Goal: Task Accomplishment & Management: Manage account settings

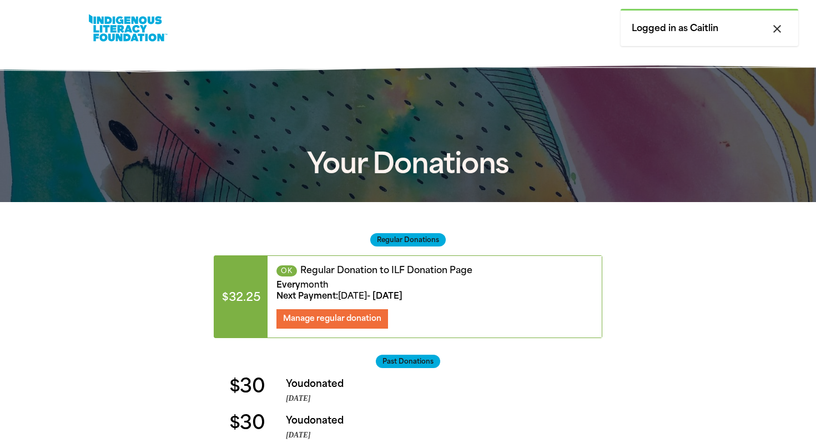
scroll to position [133, 0]
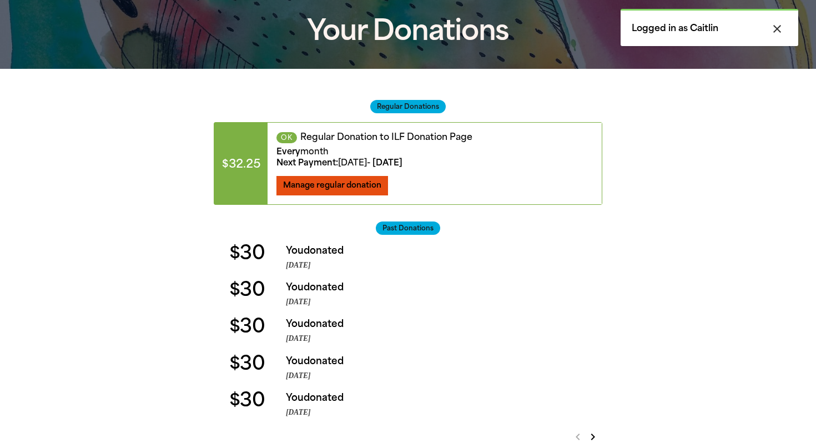
click at [377, 189] on span "Manage regular donation" at bounding box center [332, 185] width 98 height 9
select select "AUD"
select select "MONTH"
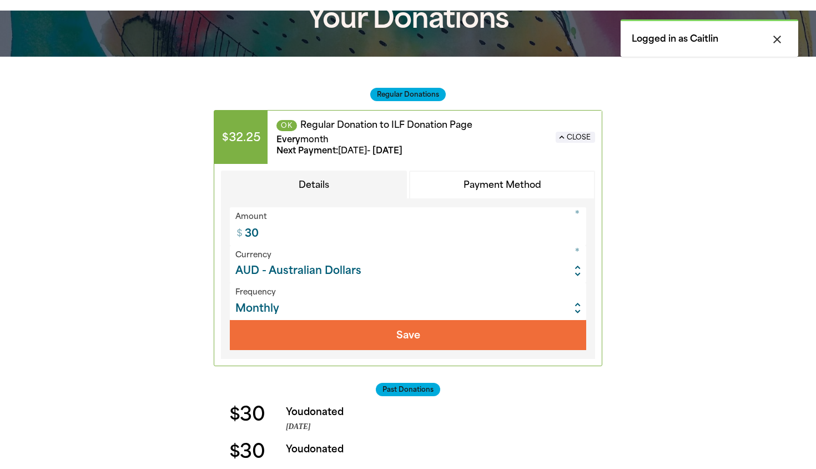
scroll to position [173, 0]
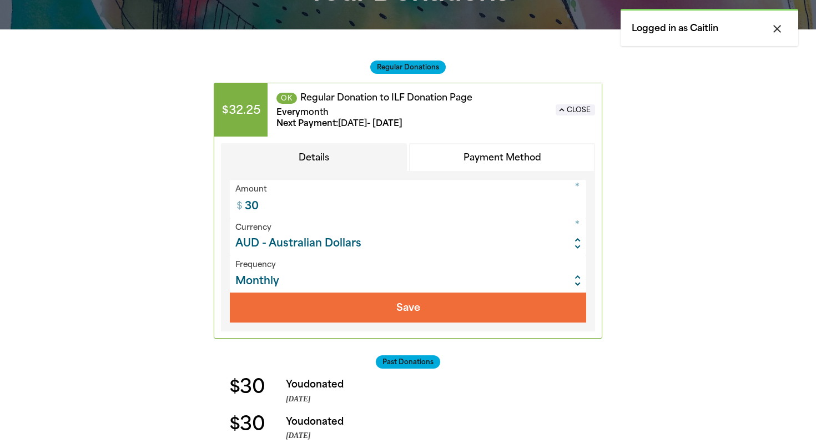
click at [488, 151] on button "Payment Method" at bounding box center [502, 157] width 186 height 29
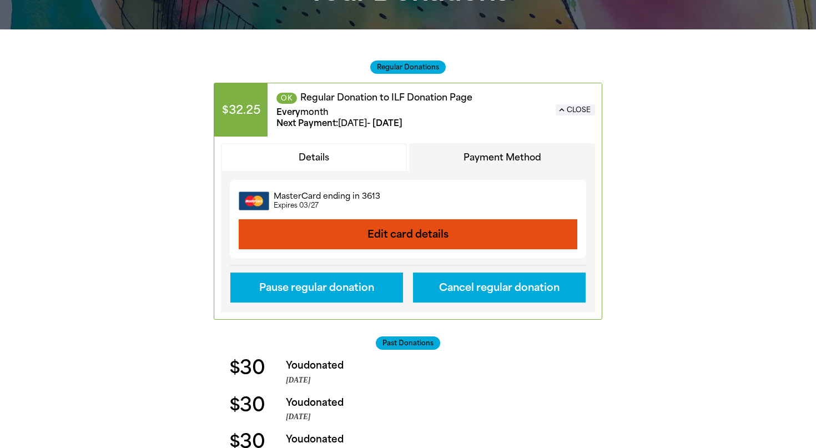
click at [459, 233] on button "Edit card details" at bounding box center [408, 234] width 339 height 30
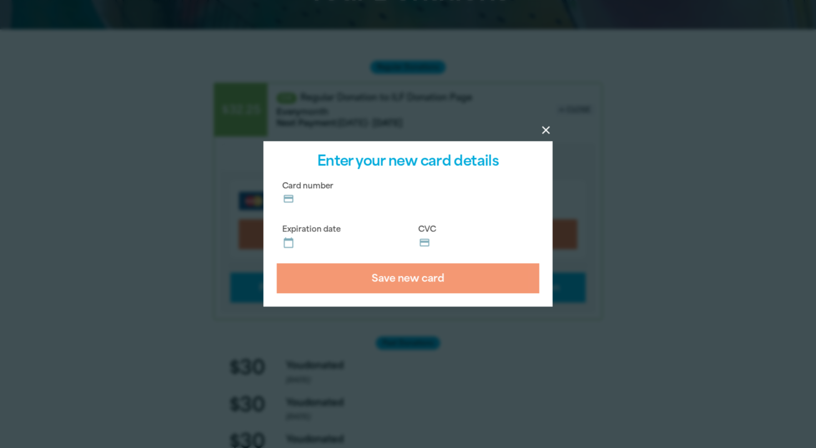
click at [455, 233] on label "CVC credit_card" at bounding box center [476, 237] width 127 height 34
click at [455, 239] on input "CVC credit_card" at bounding box center [483, 239] width 101 height 1
click at [550, 128] on icon "close" at bounding box center [546, 130] width 13 height 13
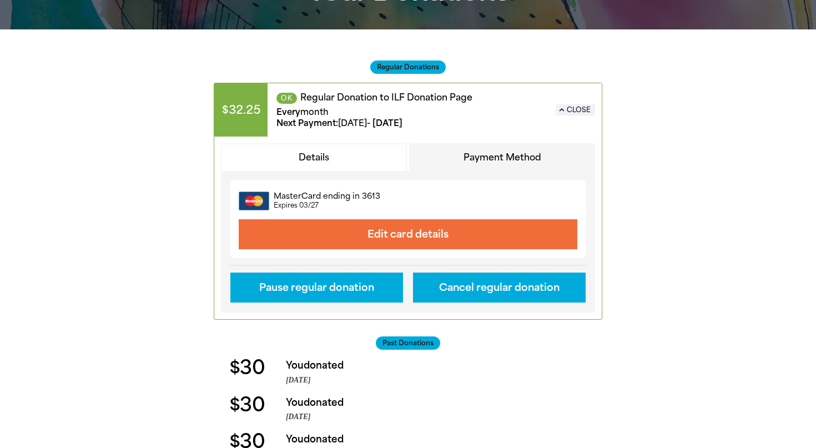
click at [639, 132] on div "Regular Donations $32.25 OK Regular Donation to ILF Donation Page Every month N…" at bounding box center [408, 306] width 666 height 554
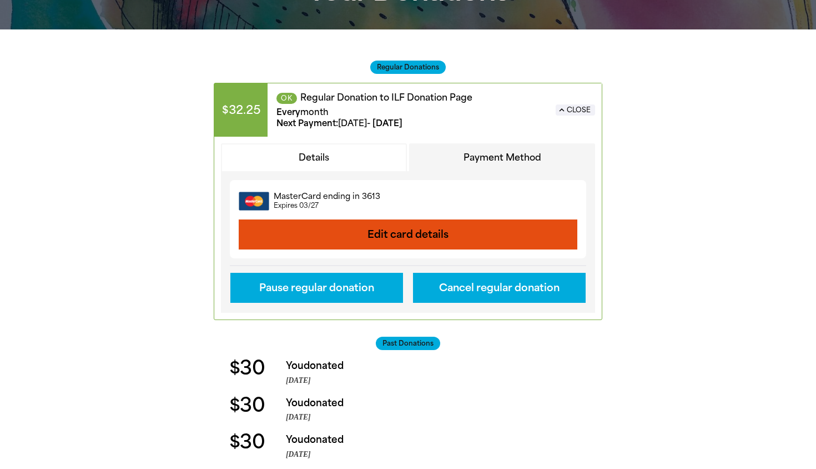
click at [386, 243] on button "Edit card details" at bounding box center [408, 234] width 339 height 30
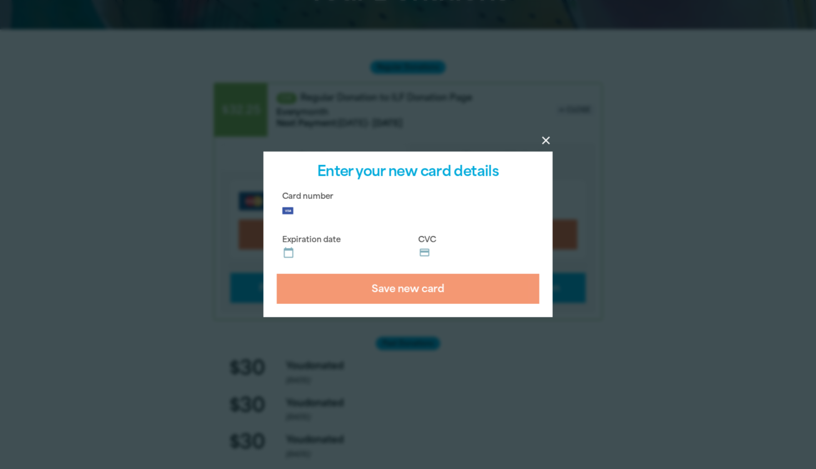
click at [452, 245] on label "CVC credit_card" at bounding box center [476, 247] width 127 height 34
click at [452, 249] on input "CVC credit_card" at bounding box center [483, 249] width 101 height 1
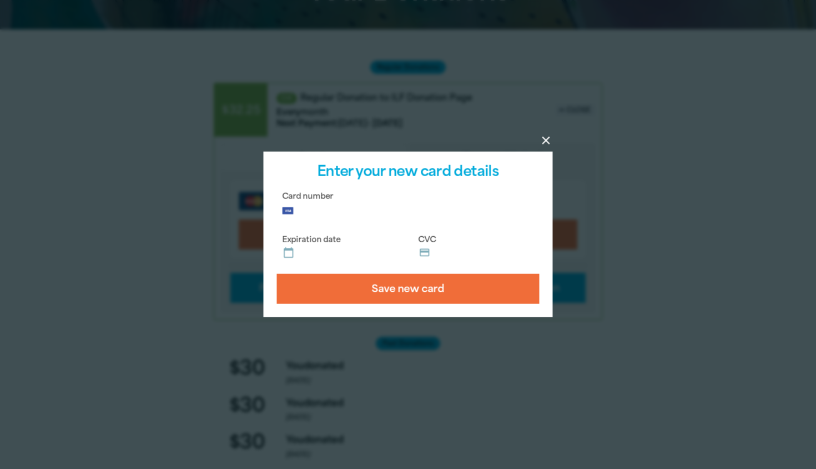
click at [400, 307] on div "close Enter your new card details Card number Expiration date calendar_today CV…" at bounding box center [408, 235] width 289 height 166
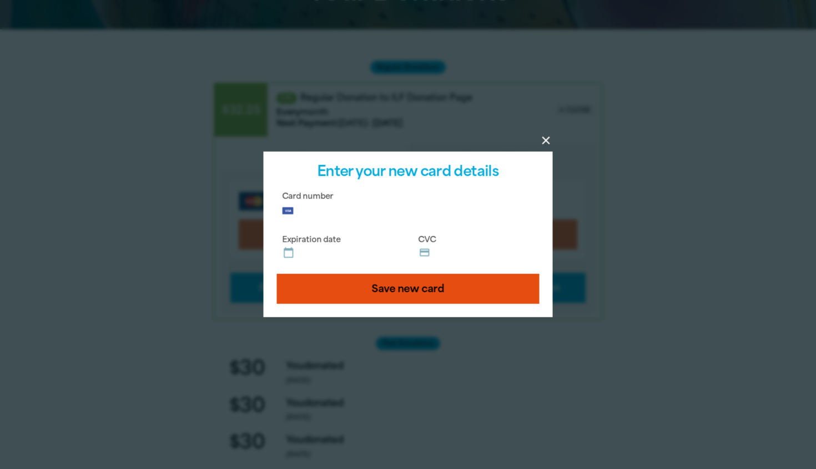
click at [412, 290] on button "Save new card" at bounding box center [408, 289] width 263 height 30
